Goal: Task Accomplishment & Management: Complete application form

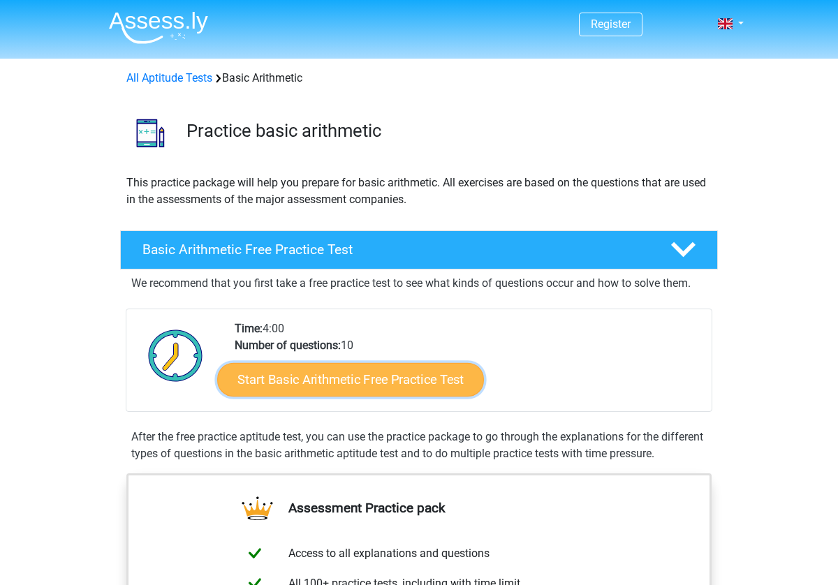
click at [387, 388] on link "Start Basic Arithmetic Free Practice Test" at bounding box center [350, 379] width 267 height 34
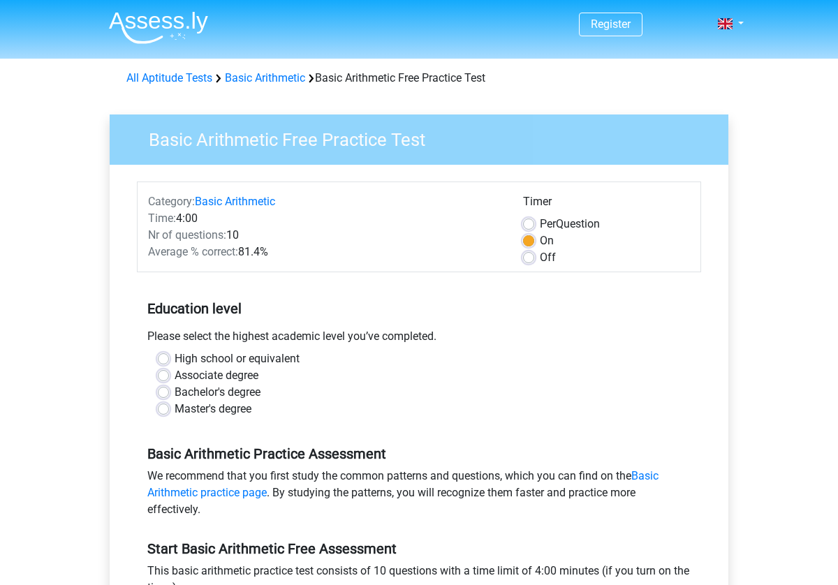
scroll to position [37, 0]
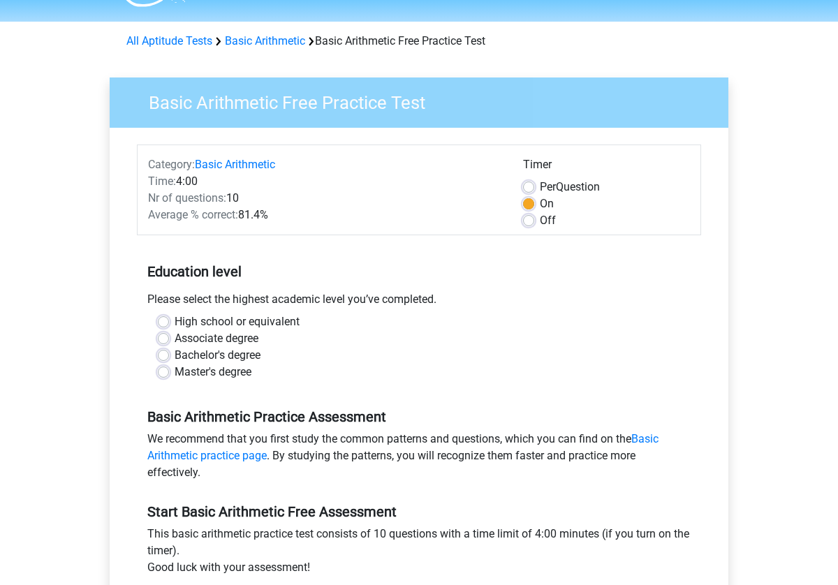
click at [175, 322] on label "High school or equivalent" at bounding box center [237, 322] width 125 height 17
click at [162, 322] on input "High school or equivalent" at bounding box center [163, 321] width 11 height 14
radio input "true"
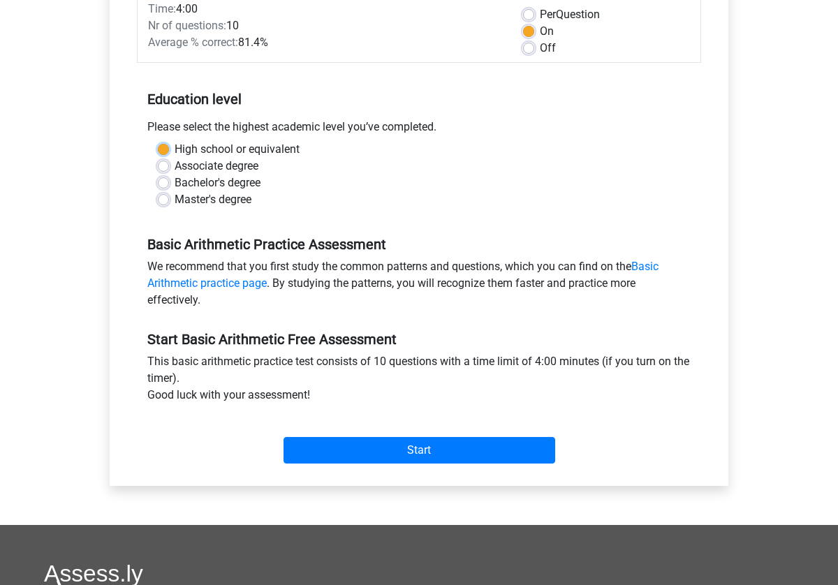
scroll to position [222, 0]
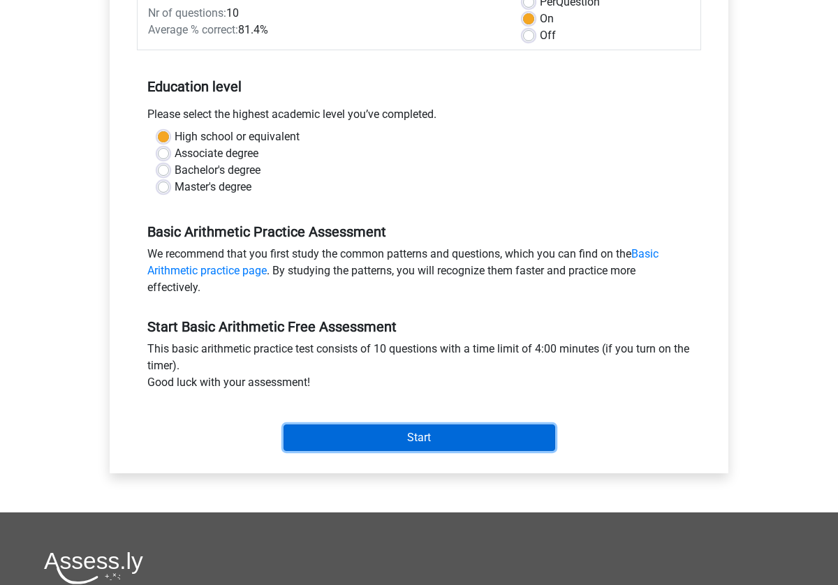
click at [434, 440] on input "Start" at bounding box center [419, 438] width 272 height 27
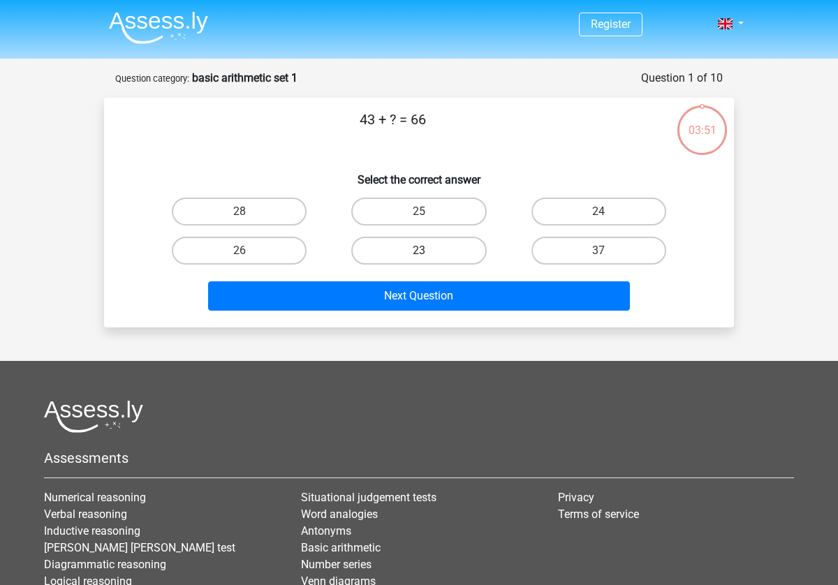
click at [413, 256] on label "23" at bounding box center [418, 251] width 135 height 28
click at [419, 256] on input "23" at bounding box center [423, 255] width 9 height 9
radio input "true"
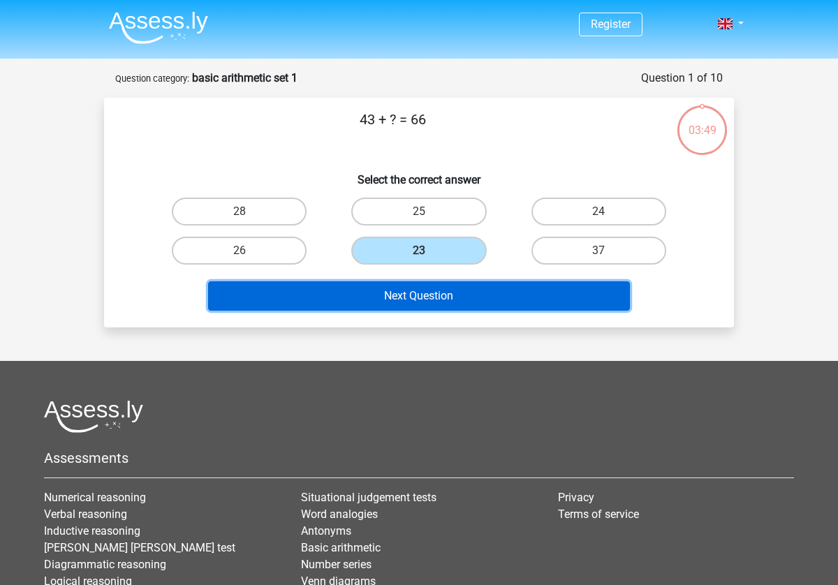
click at [420, 300] on button "Next Question" at bounding box center [419, 295] width 422 height 29
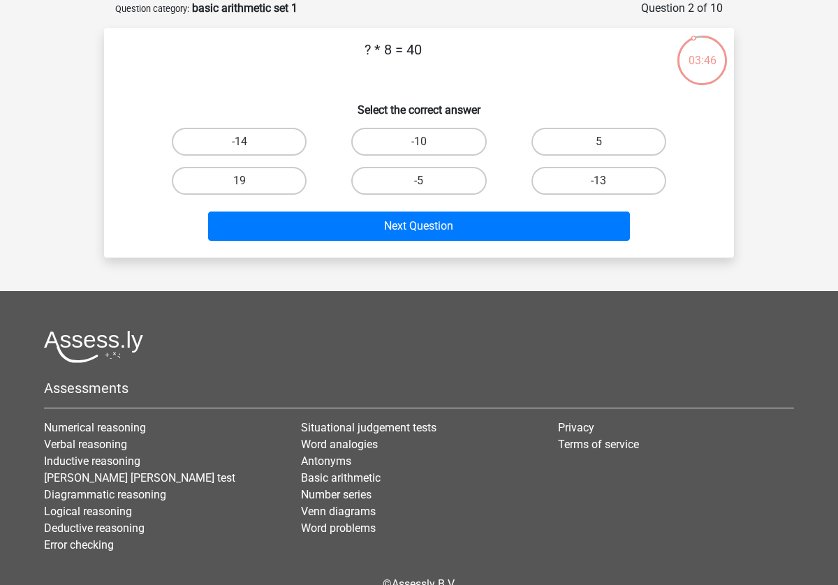
scroll to position [33, 0]
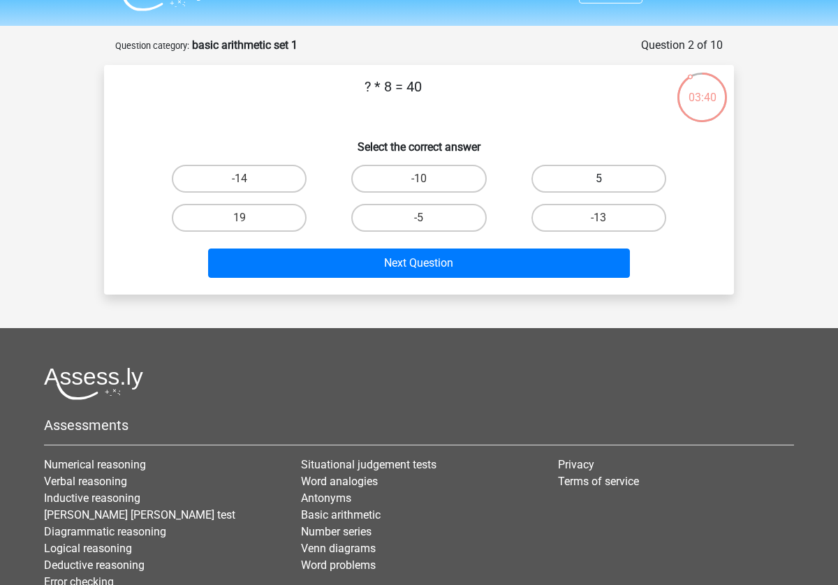
click at [594, 182] on label "5" at bounding box center [598, 179] width 135 height 28
click at [598, 182] on input "5" at bounding box center [602, 183] width 9 height 9
radio input "true"
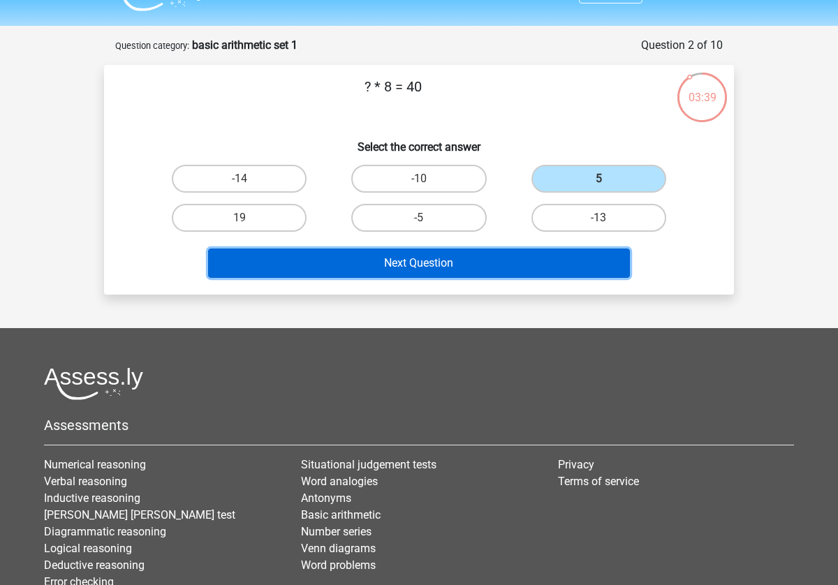
click at [408, 259] on button "Next Question" at bounding box center [419, 263] width 422 height 29
click at [444, 266] on button "Next Question" at bounding box center [419, 263] width 422 height 29
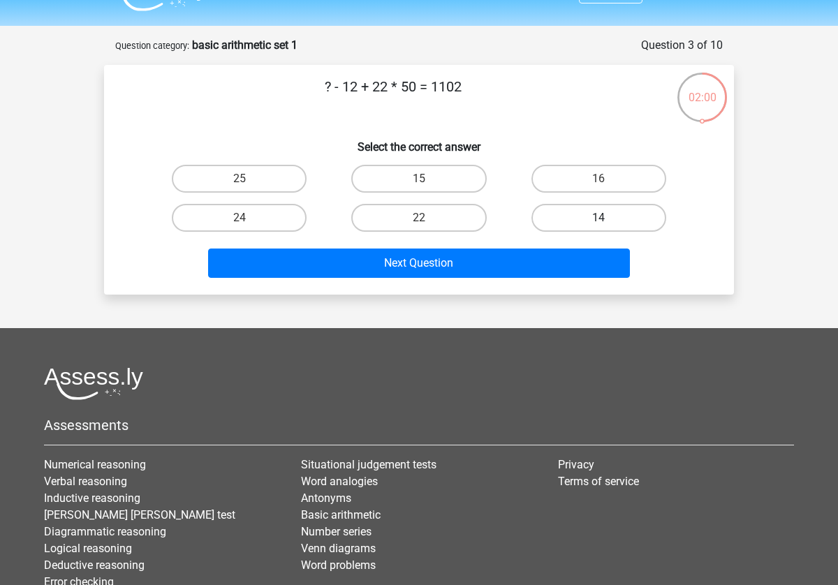
click at [581, 217] on label "14" at bounding box center [598, 218] width 135 height 28
click at [598, 218] on input "14" at bounding box center [602, 222] width 9 height 9
radio input "true"
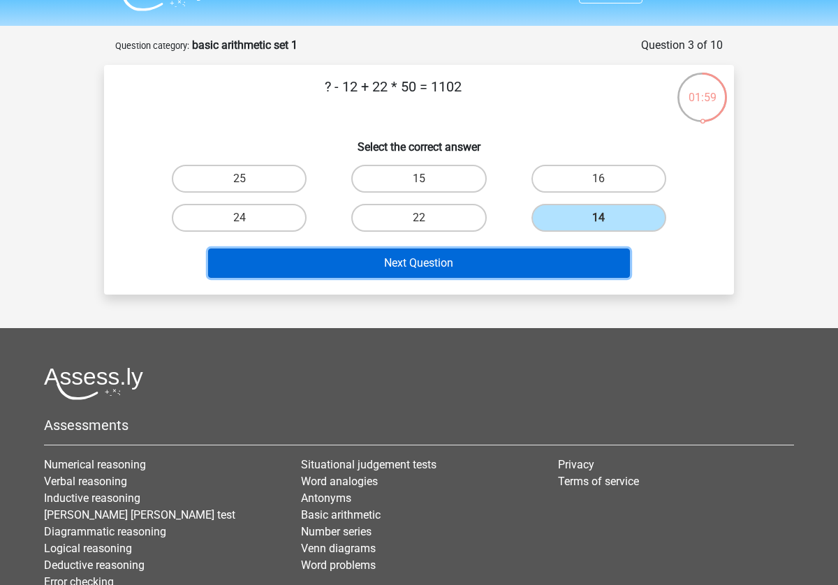
click at [395, 267] on button "Next Question" at bounding box center [419, 263] width 422 height 29
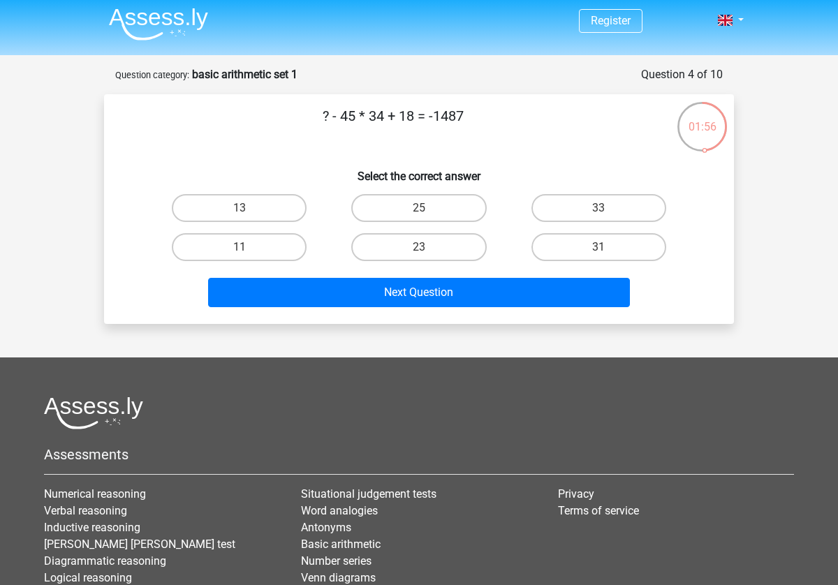
scroll to position [0, 0]
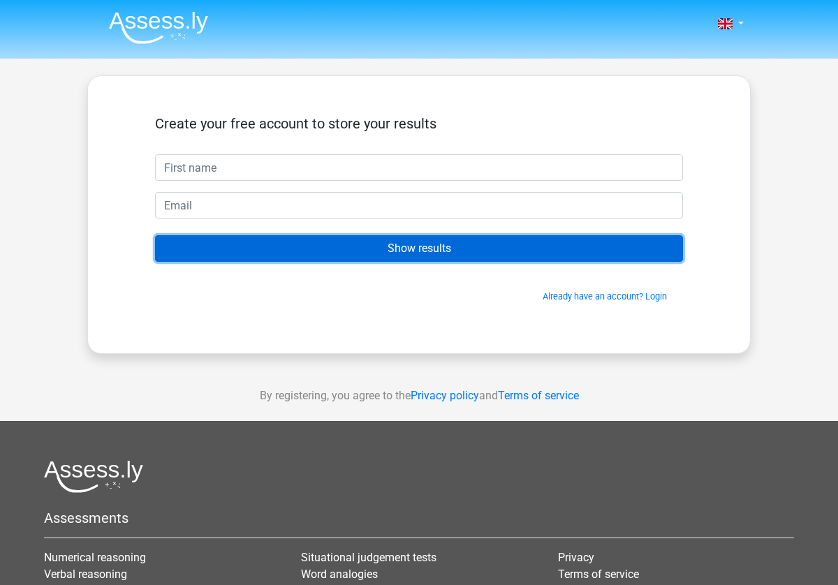
click at [442, 255] on input "Show results" at bounding box center [419, 248] width 528 height 27
